Goal: Task Accomplishment & Management: Use online tool/utility

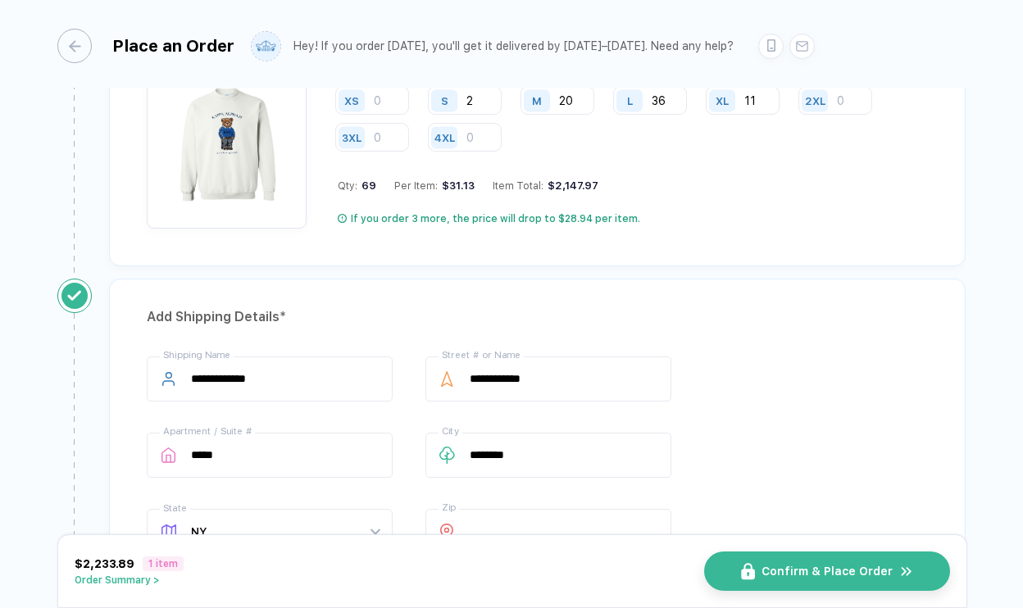
scroll to position [451, 0]
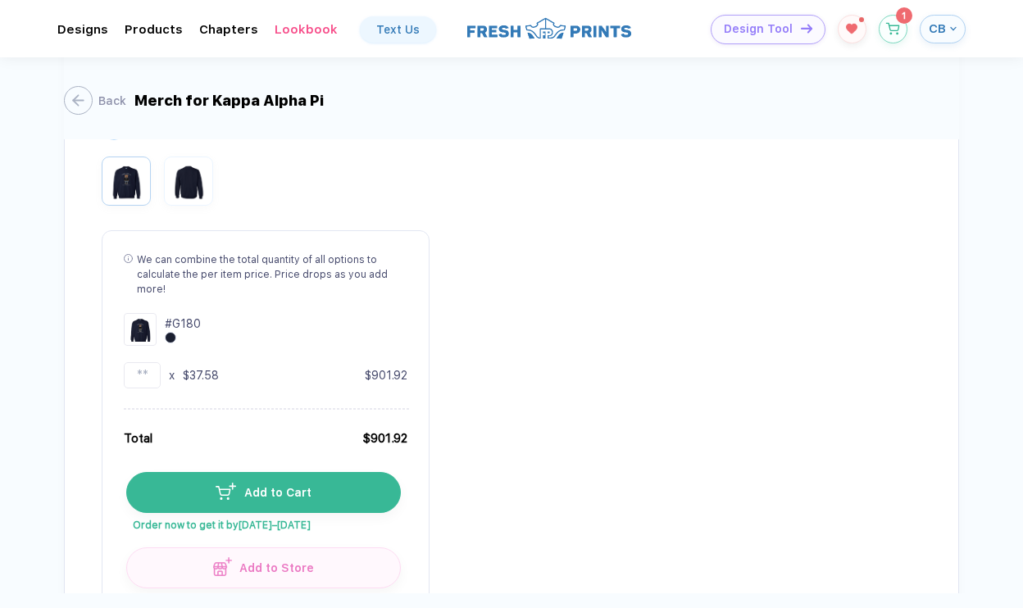
scroll to position [4345, 0]
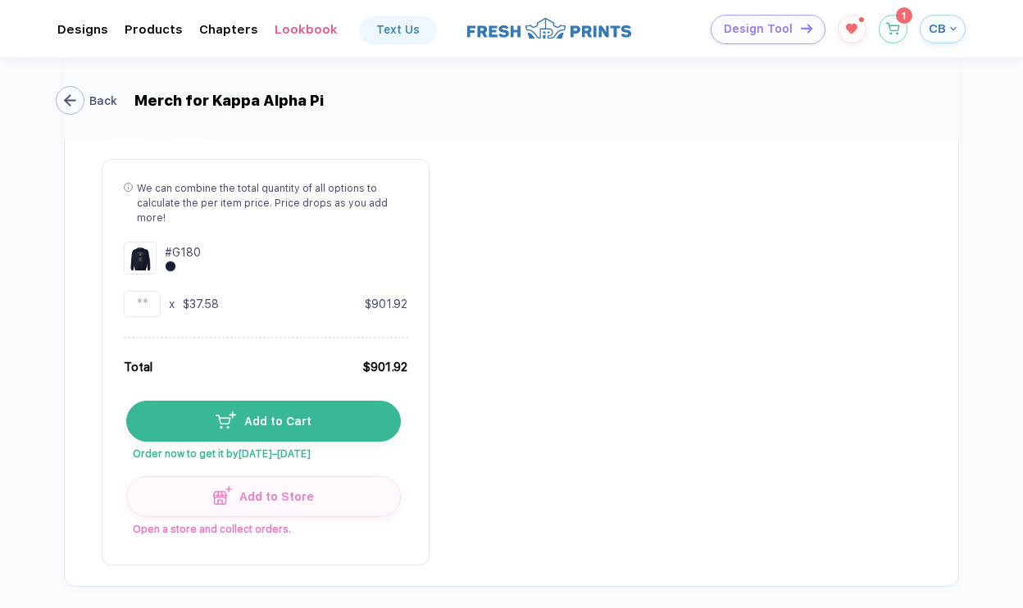
click at [82, 108] on button "Back" at bounding box center [90, 100] width 62 height 29
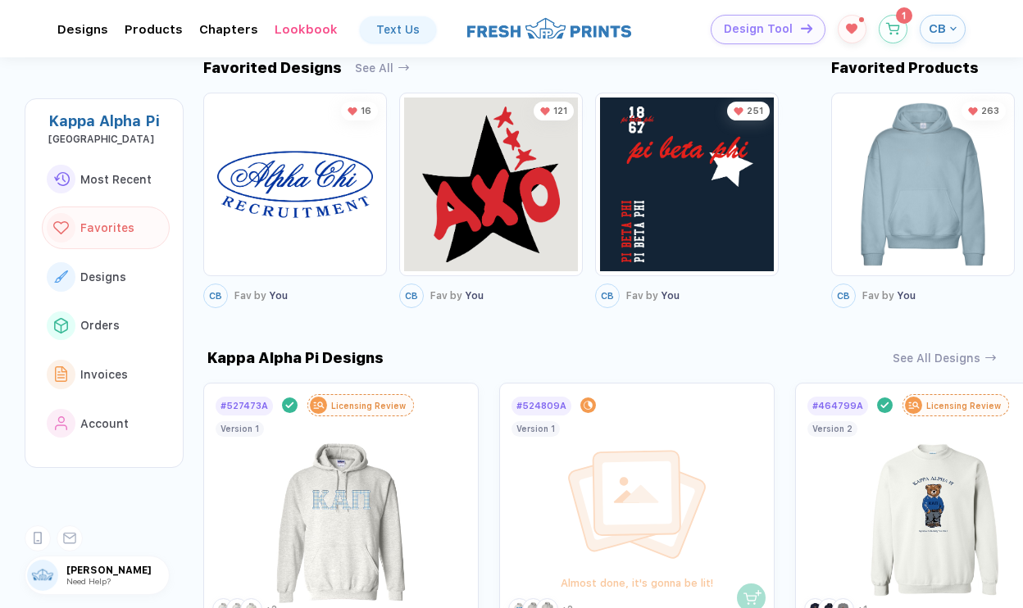
scroll to position [1144, 0]
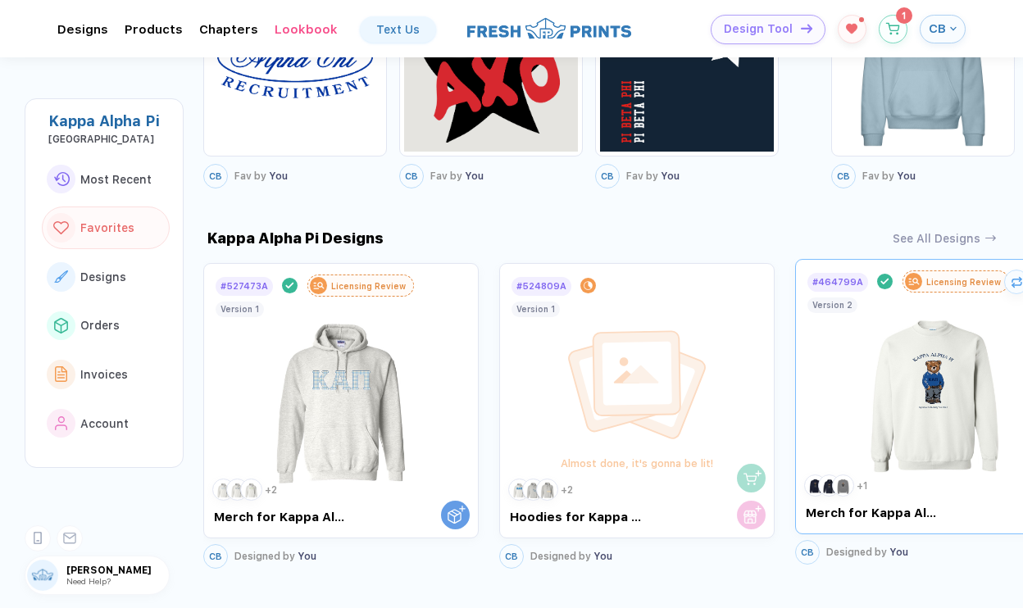
click at [951, 364] on img at bounding box center [933, 389] width 184 height 193
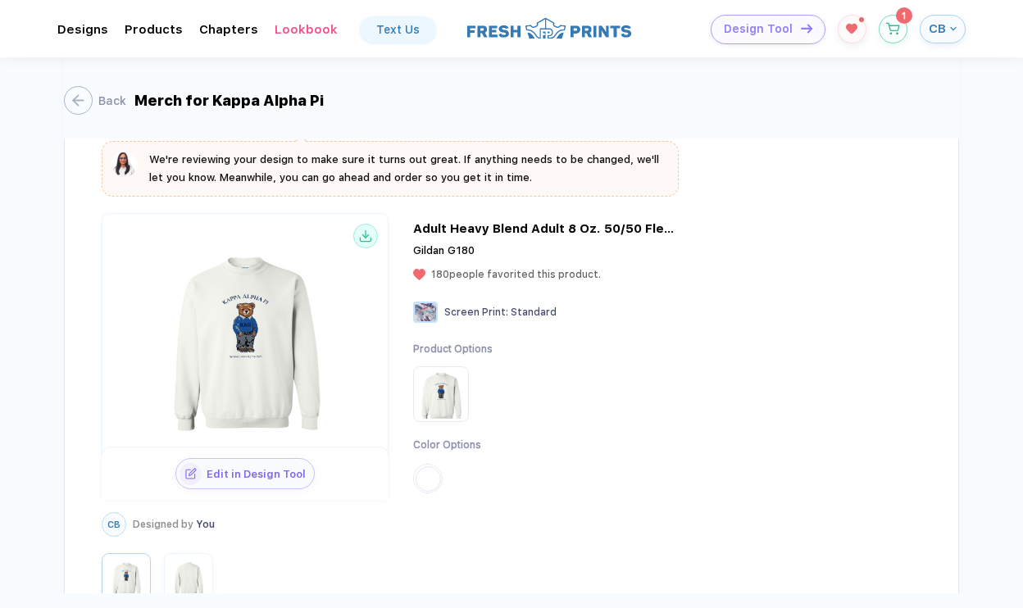
scroll to position [2017, 0]
